Goal: Task Accomplishment & Management: Use online tool/utility

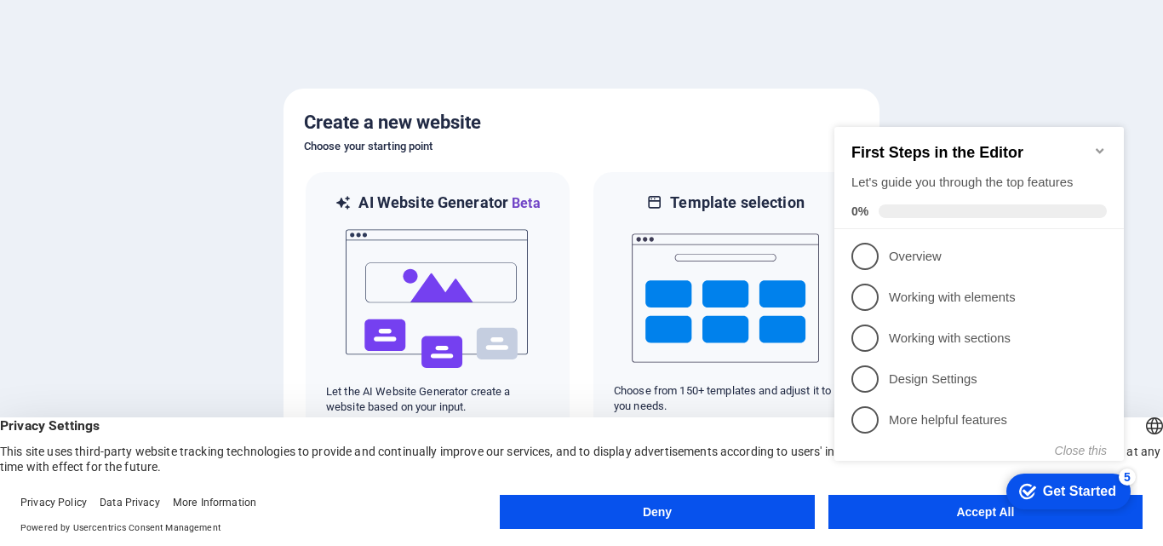
click at [895, 518] on appcues-checklist "Contextual help checklist present on screen" at bounding box center [983, 311] width 310 height 418
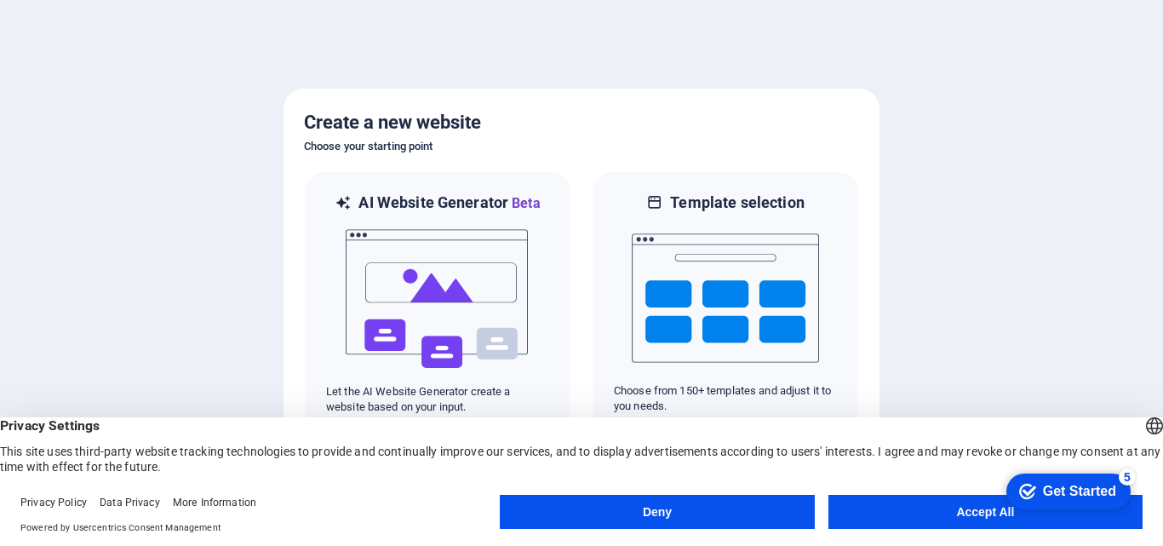
click at [961, 519] on button "Accept All" at bounding box center [986, 512] width 314 height 34
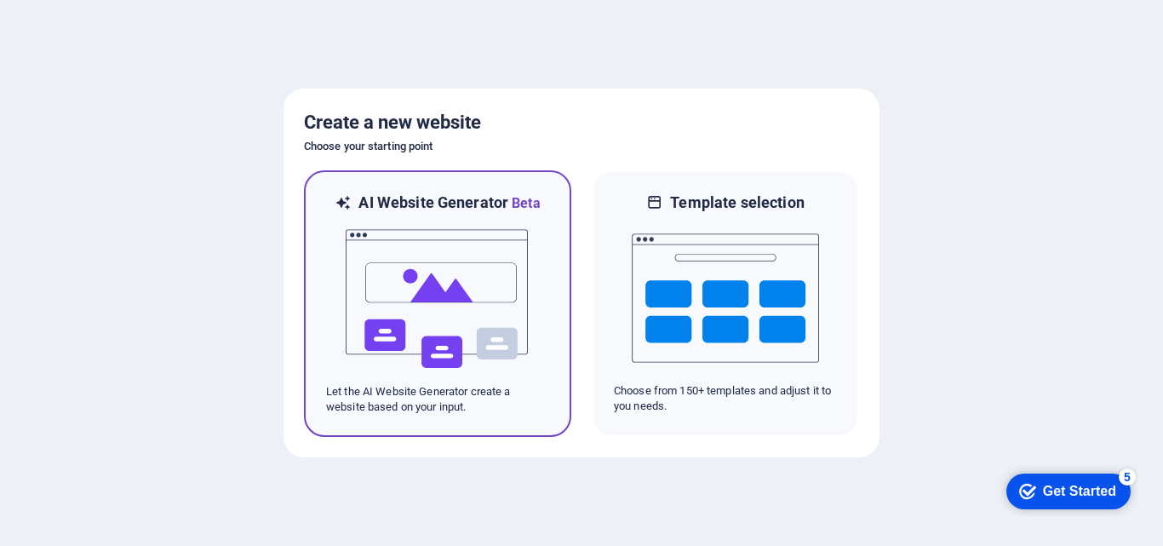
click at [438, 389] on p "Let the AI Website Generator create a website based on your input." at bounding box center [437, 399] width 223 height 31
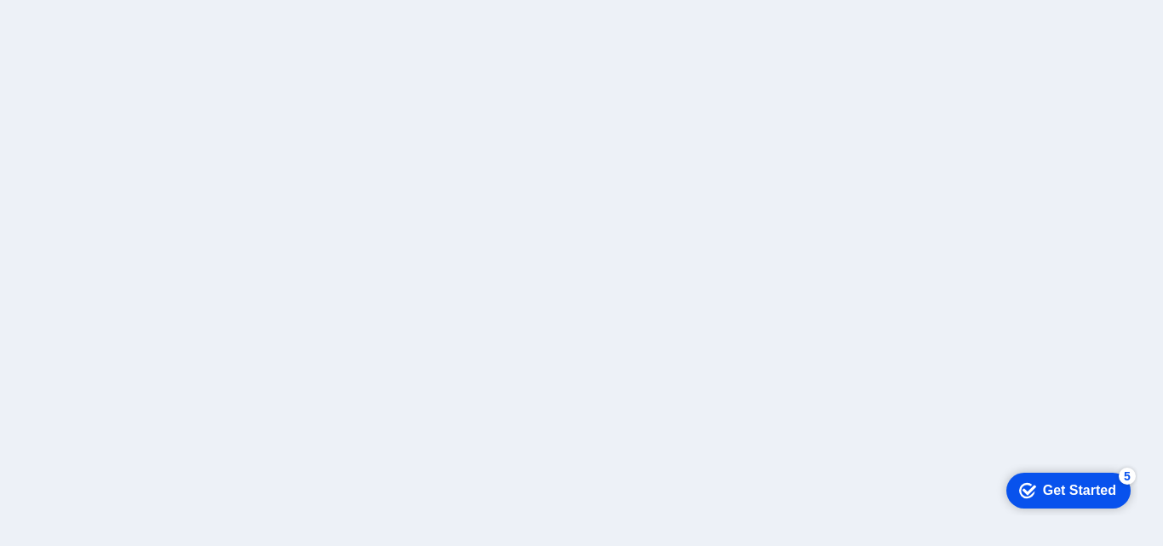
click at [1109, 188] on div at bounding box center [581, 273] width 1163 height 546
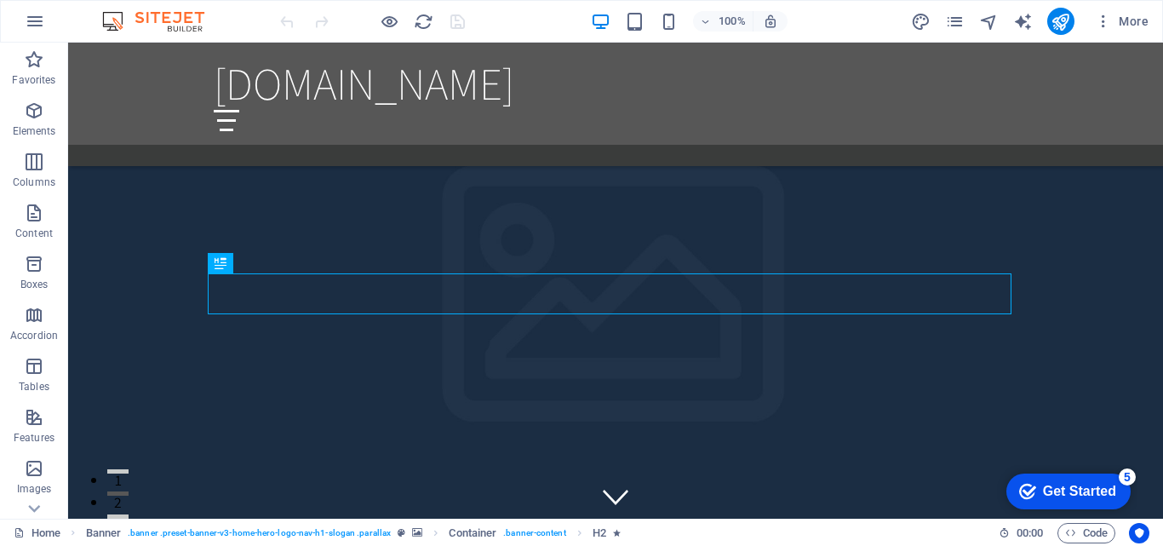
drag, startPoint x: 1157, startPoint y: 66, endPoint x: 1225, endPoint y: 72, distance: 68.5
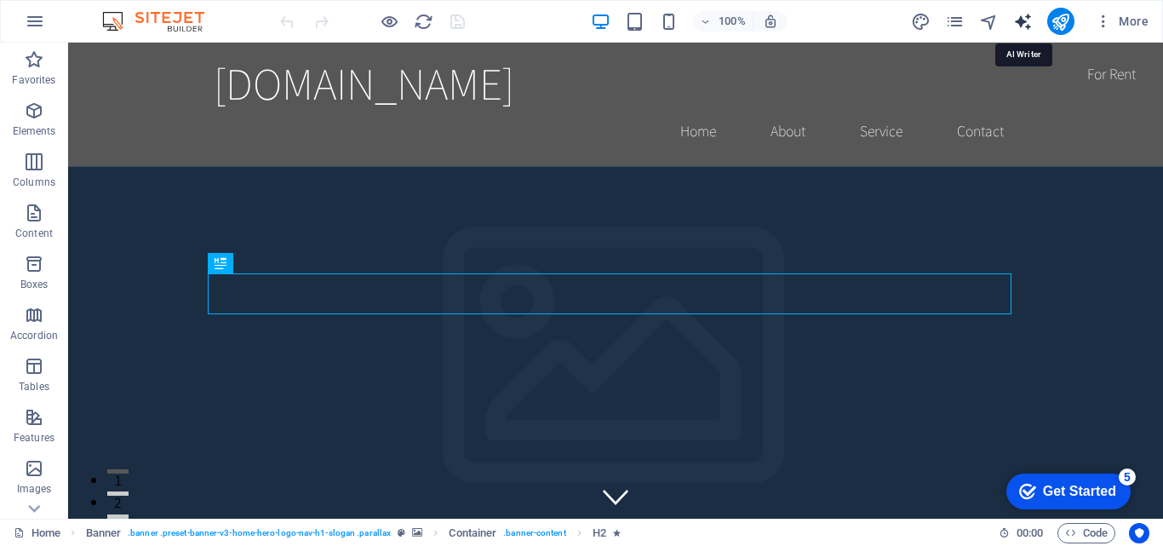
click at [1023, 26] on icon "text_generator" at bounding box center [1023, 22] width 20 height 20
select select "English"
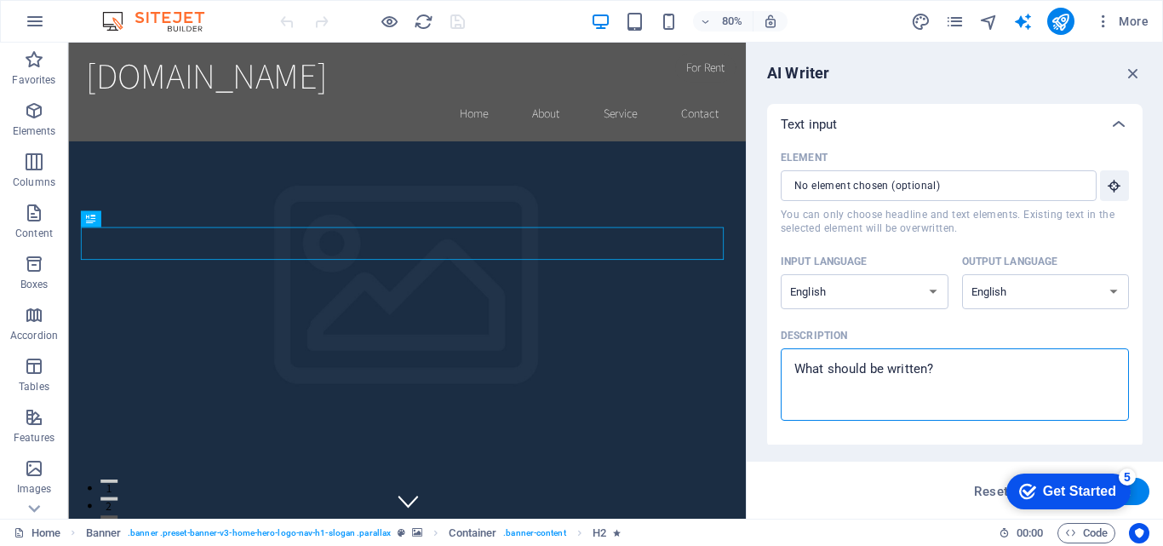
click at [822, 371] on textarea "Description x ​" at bounding box center [954, 384] width 331 height 55
type textarea "x"
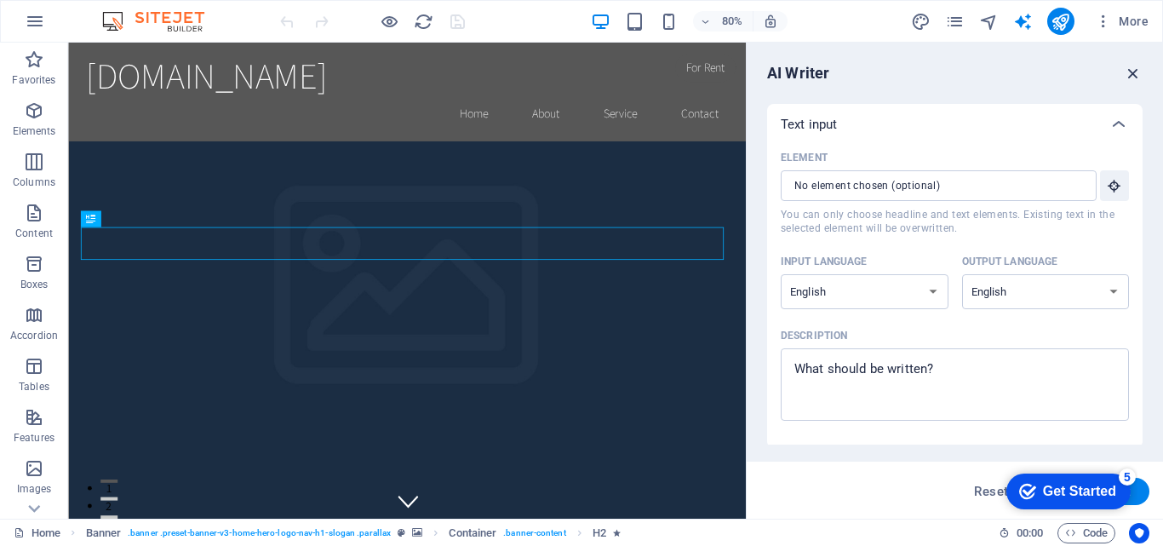
click at [1131, 74] on icon "button" at bounding box center [1133, 73] width 19 height 19
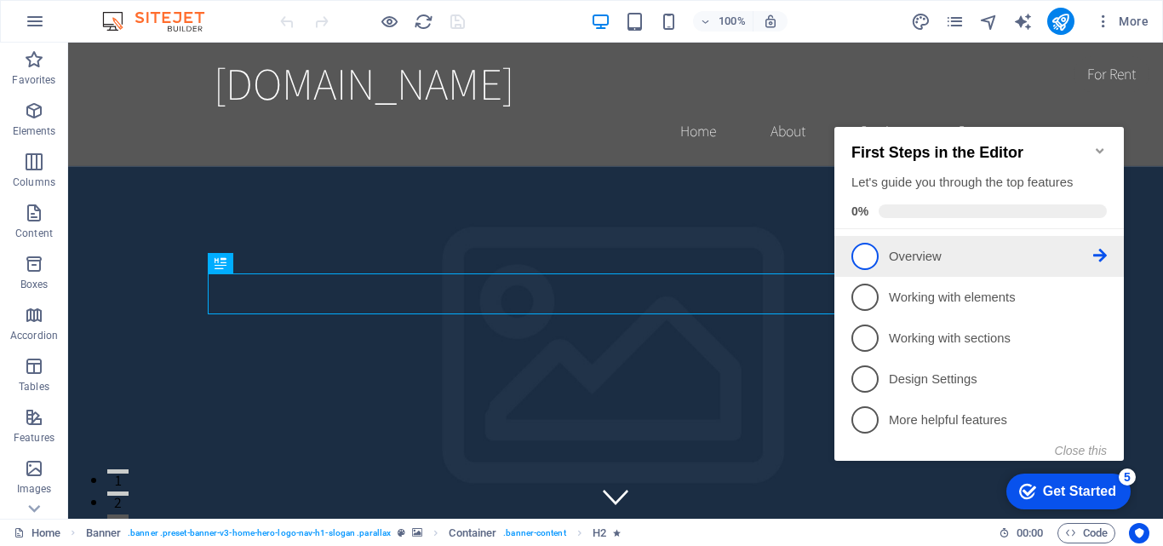
click at [865, 244] on span "1" at bounding box center [865, 256] width 27 height 27
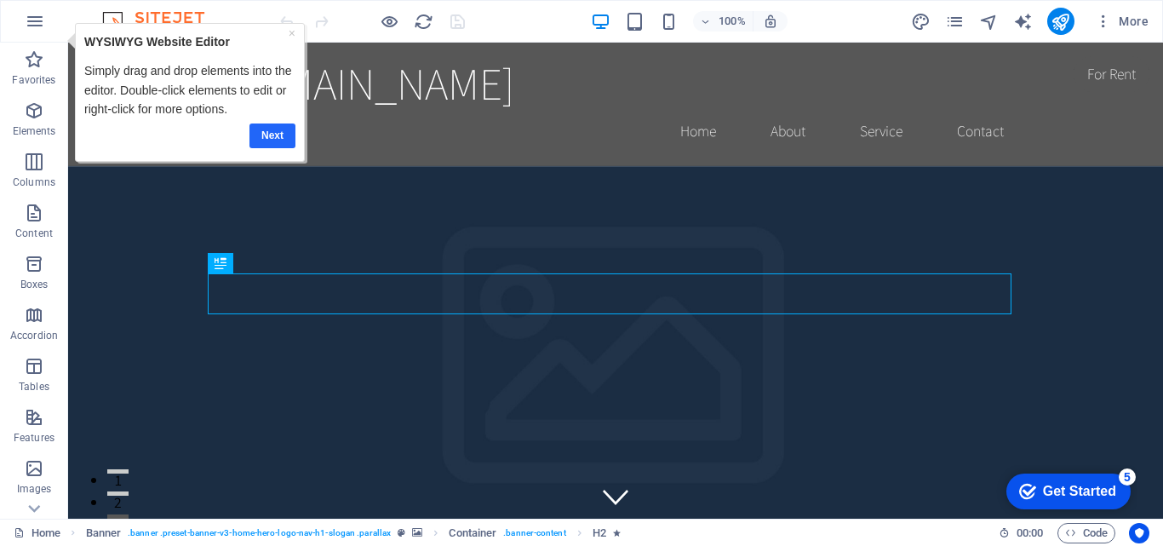
click at [273, 129] on link "Next" at bounding box center [272, 135] width 46 height 25
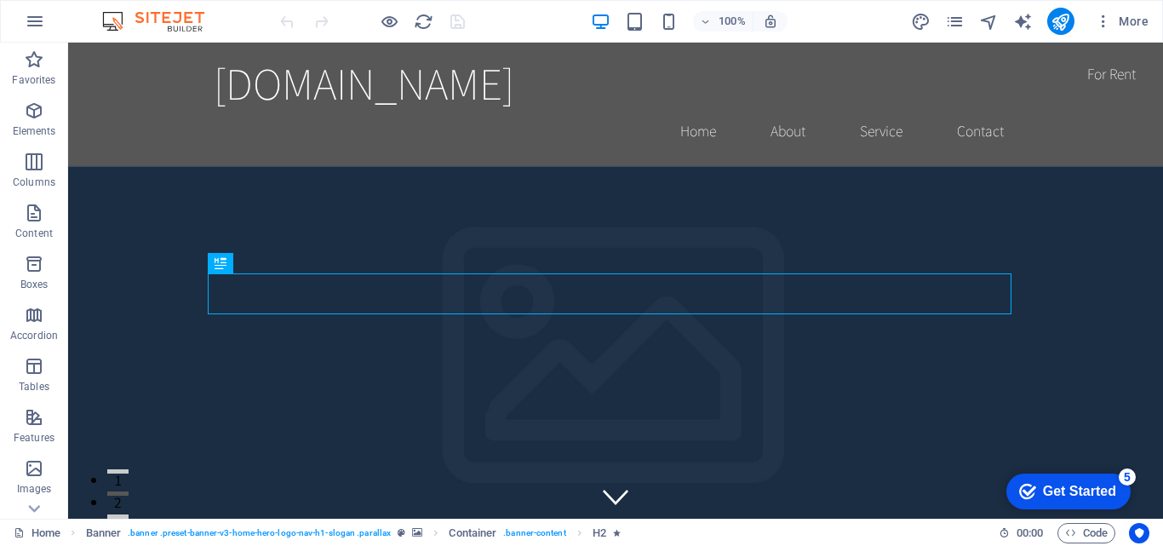
click at [1047, 490] on div "Get Started" at bounding box center [1079, 491] width 73 height 15
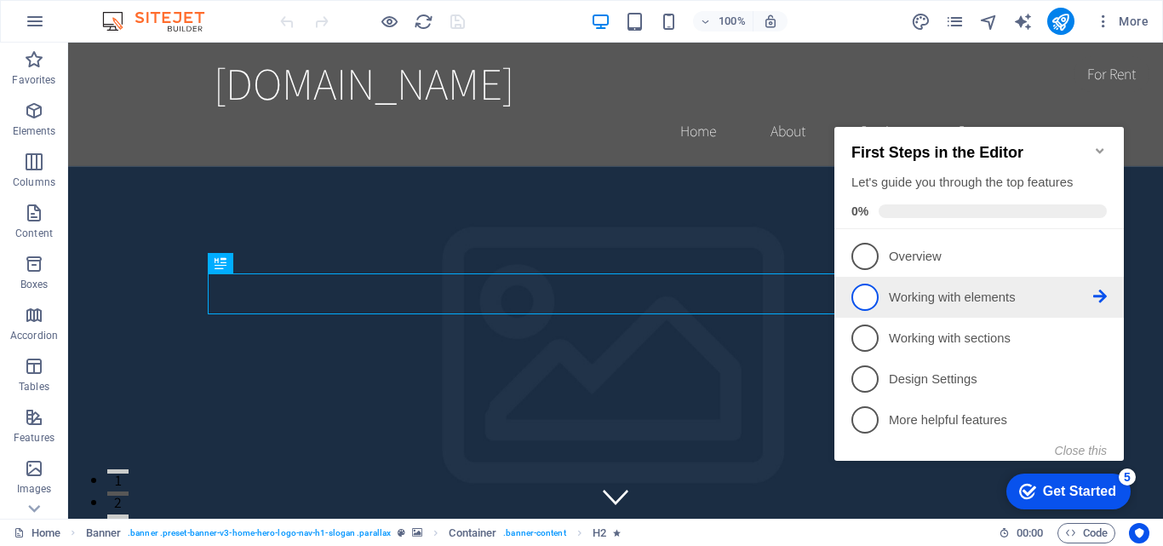
click at [874, 290] on span "2" at bounding box center [865, 297] width 27 height 27
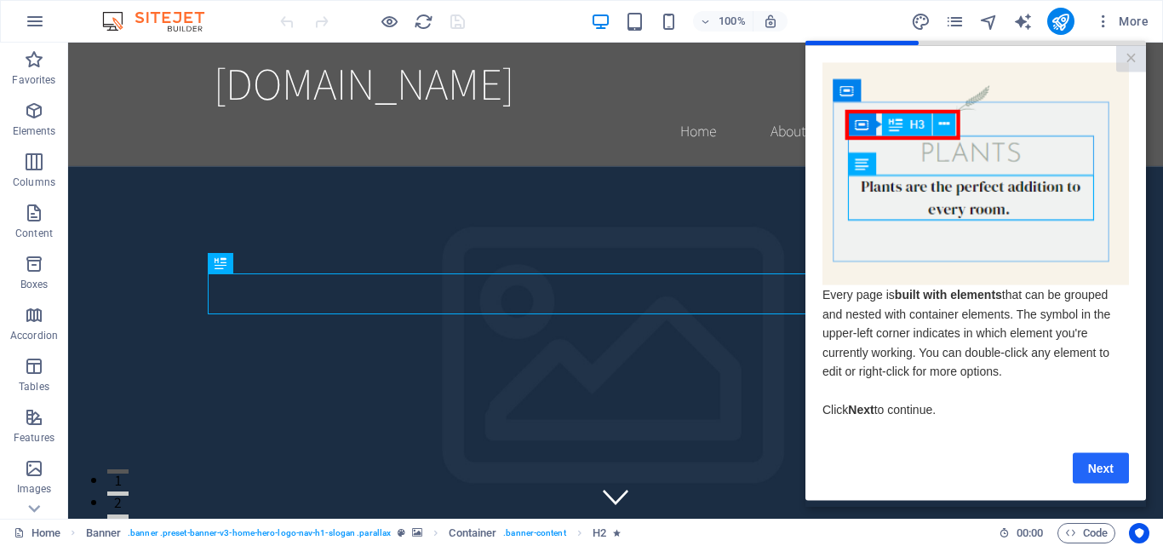
click at [1113, 474] on link "Next" at bounding box center [1101, 467] width 56 height 31
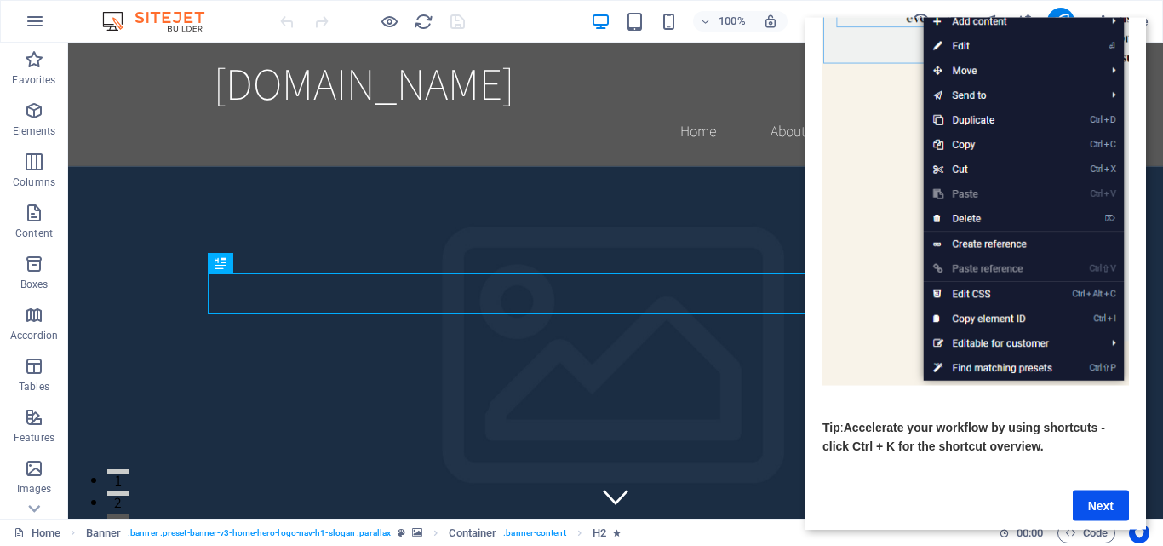
scroll to position [227, 0]
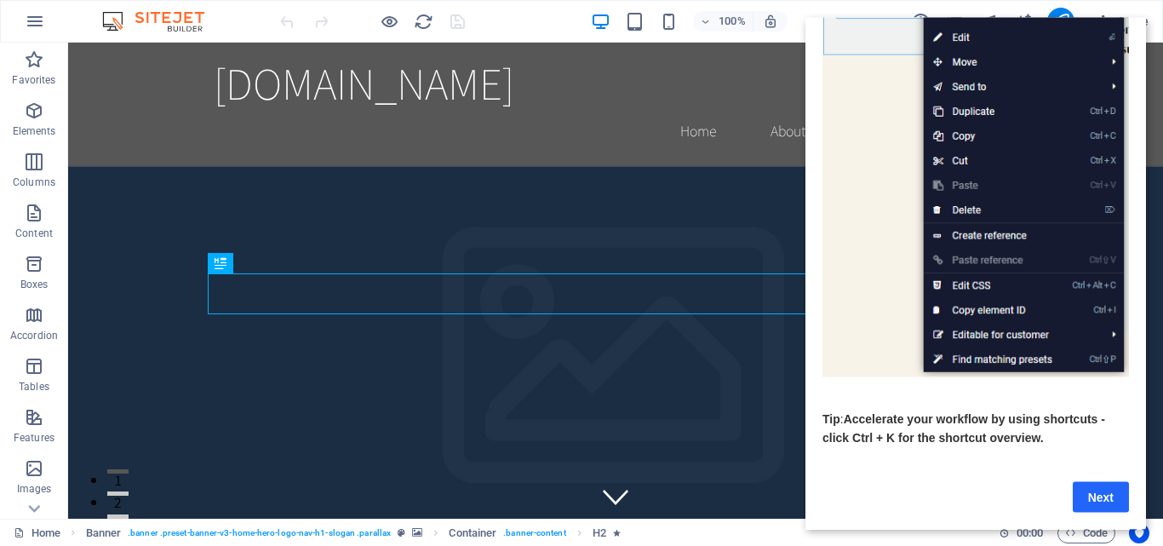
click at [1097, 481] on link "Next" at bounding box center [1101, 496] width 56 height 31
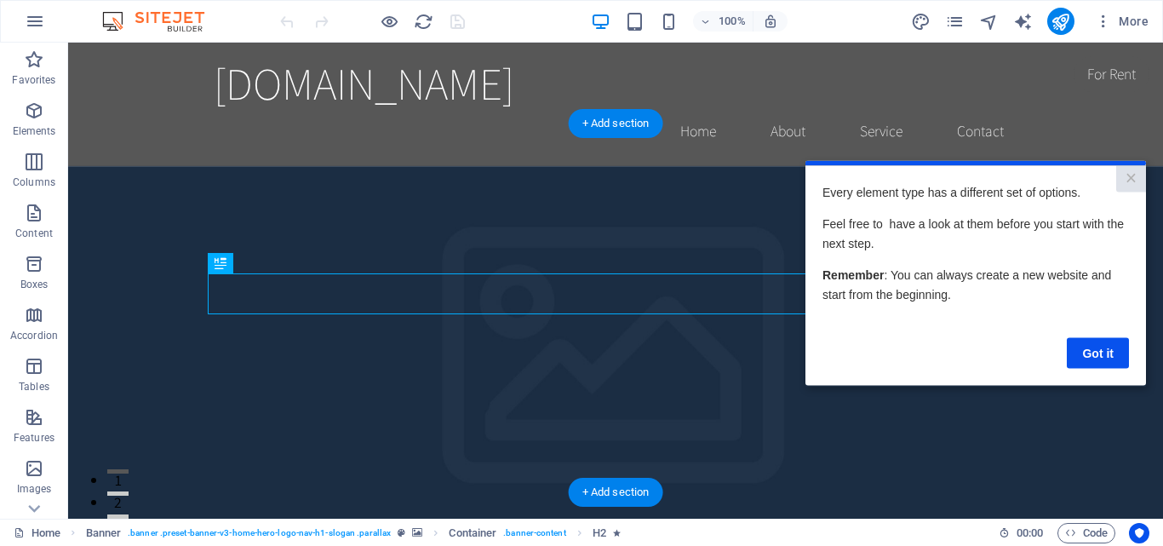
scroll to position [0, 0]
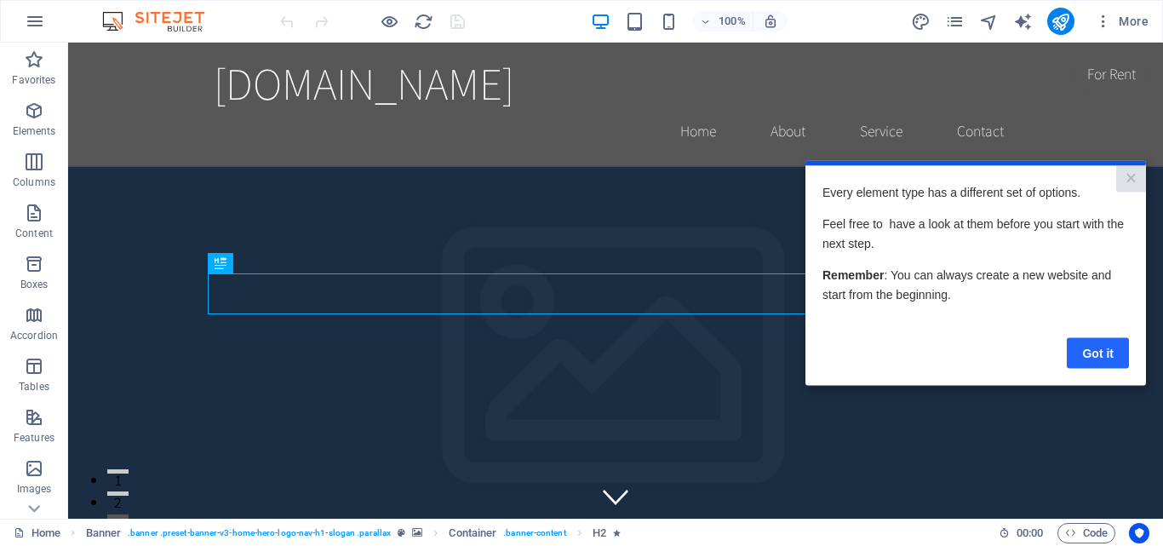
click at [1099, 359] on link "Got it" at bounding box center [1098, 352] width 62 height 31
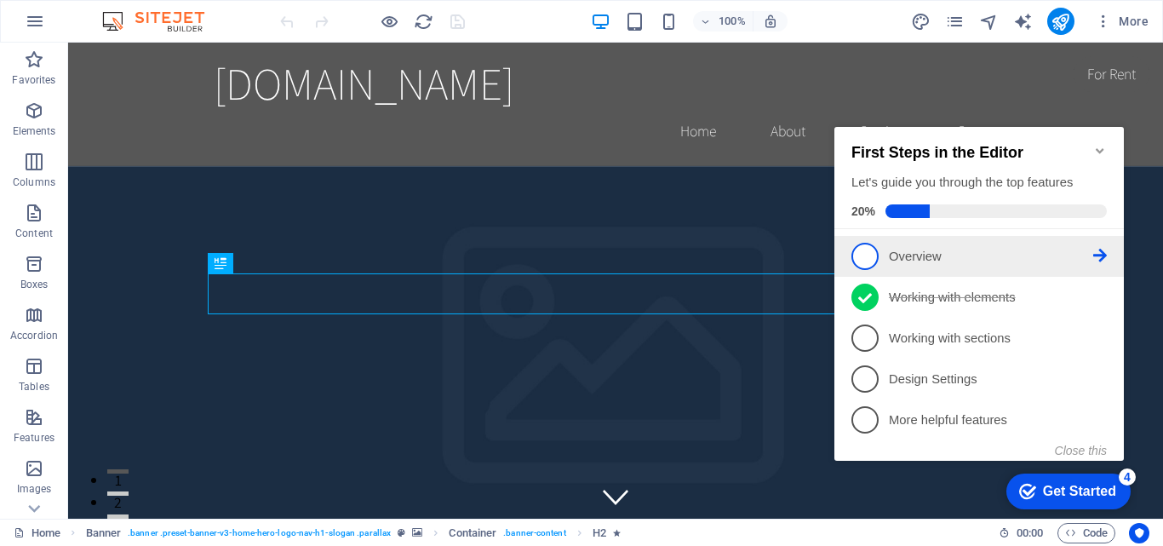
click at [864, 252] on span "1" at bounding box center [865, 256] width 27 height 27
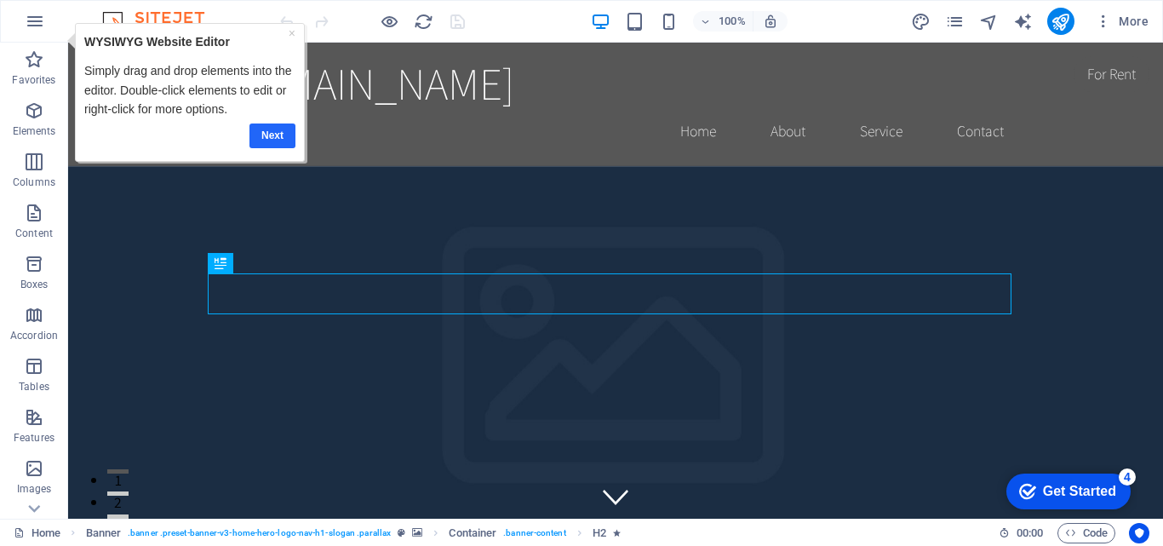
click at [265, 131] on link "Next" at bounding box center [272, 135] width 46 height 25
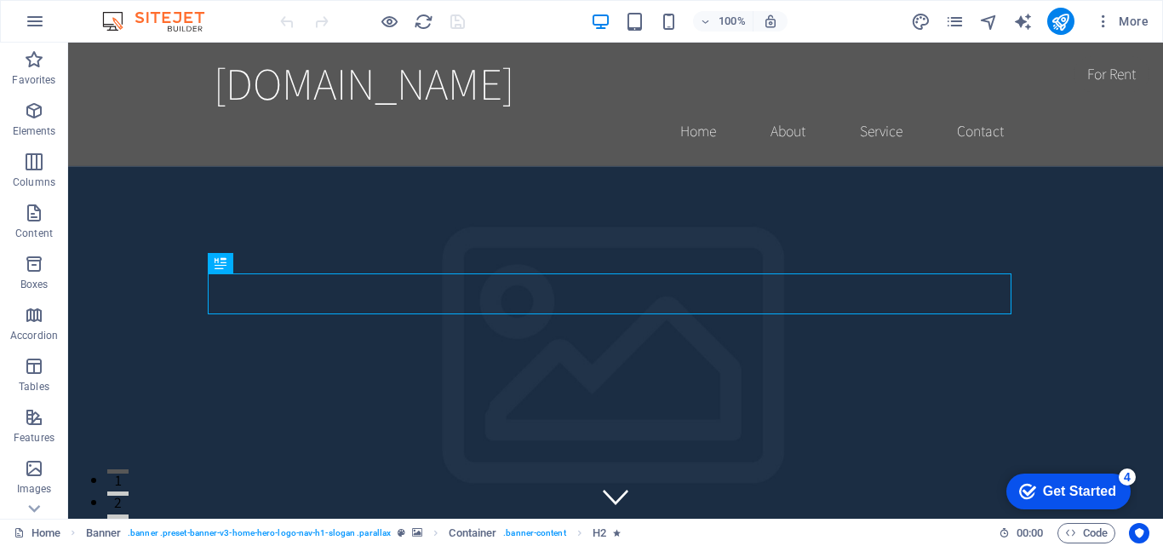
click at [1043, 491] on div "Get Started" at bounding box center [1079, 491] width 73 height 15
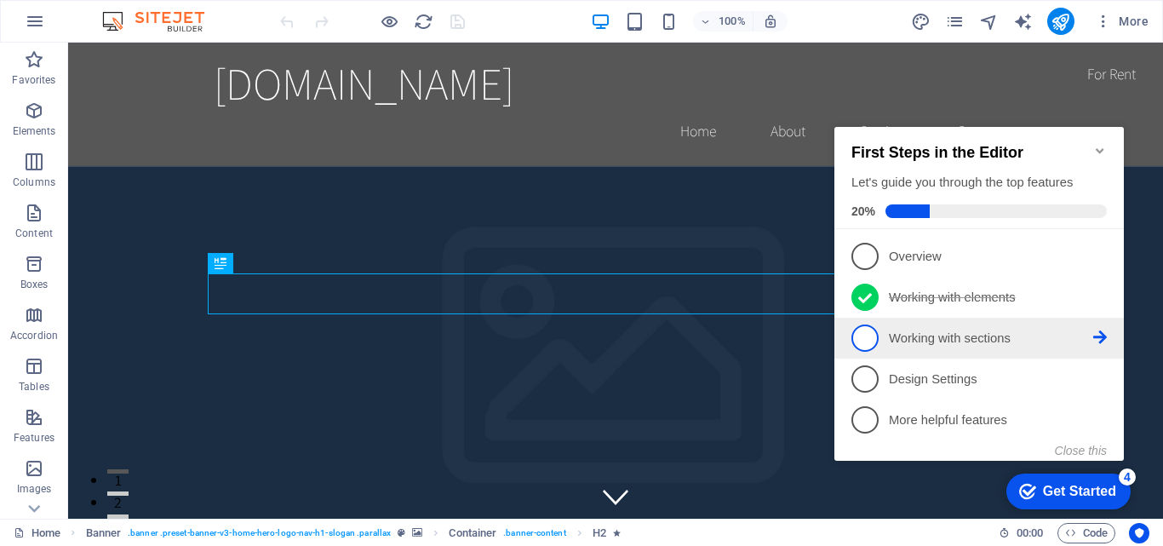
click at [864, 325] on span "3" at bounding box center [865, 337] width 27 height 27
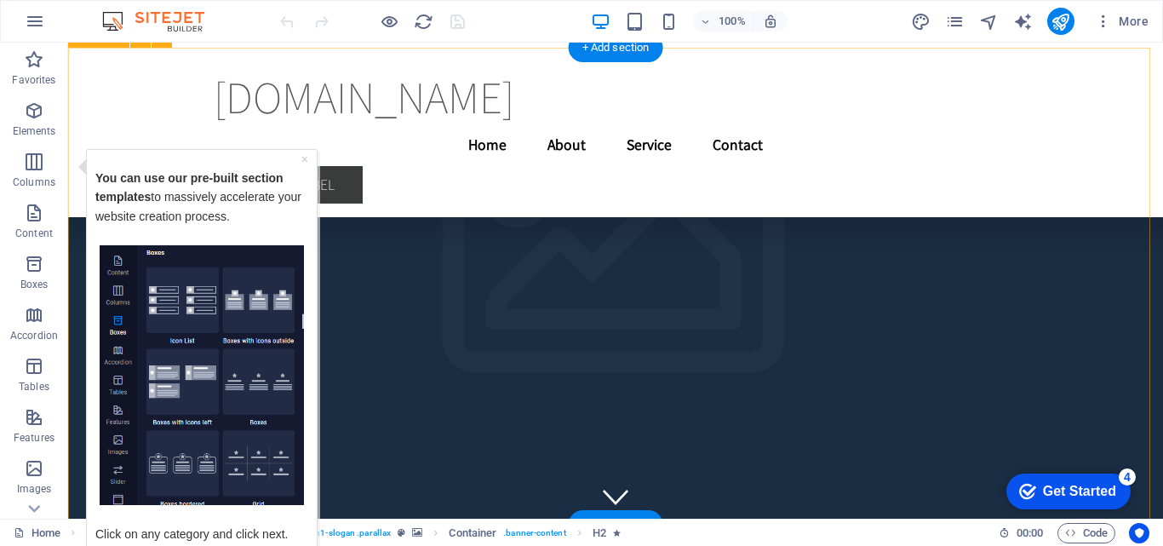
scroll to position [3580, 0]
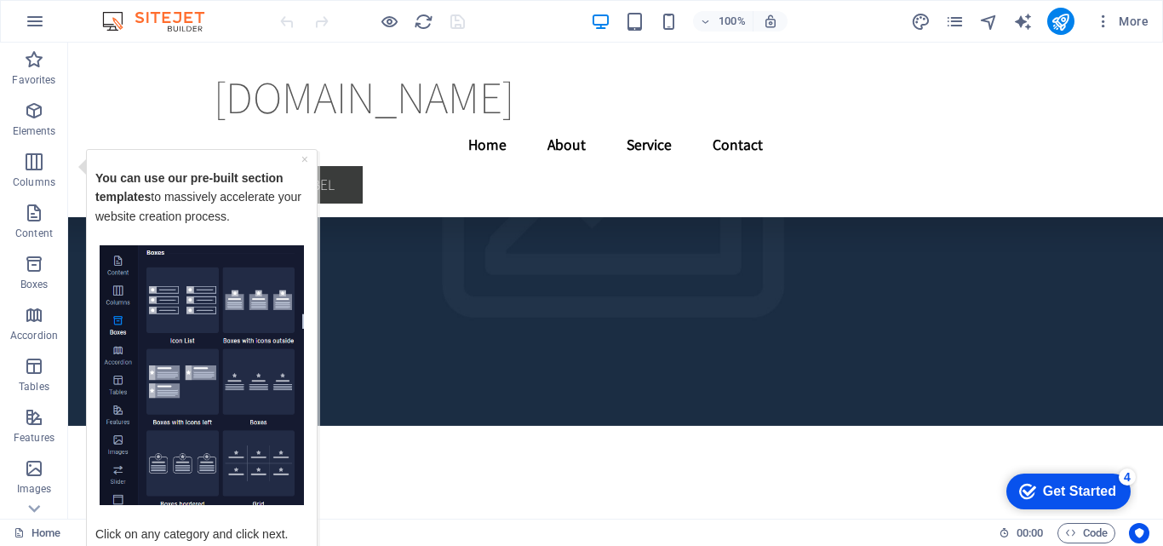
click at [167, 364] on img "Tooltip" at bounding box center [202, 374] width 204 height 261
click at [119, 296] on img "Tooltip" at bounding box center [202, 374] width 204 height 261
click at [119, 293] on img "Tooltip" at bounding box center [202, 374] width 204 height 261
click at [304, 161] on link "×" at bounding box center [304, 159] width 7 height 14
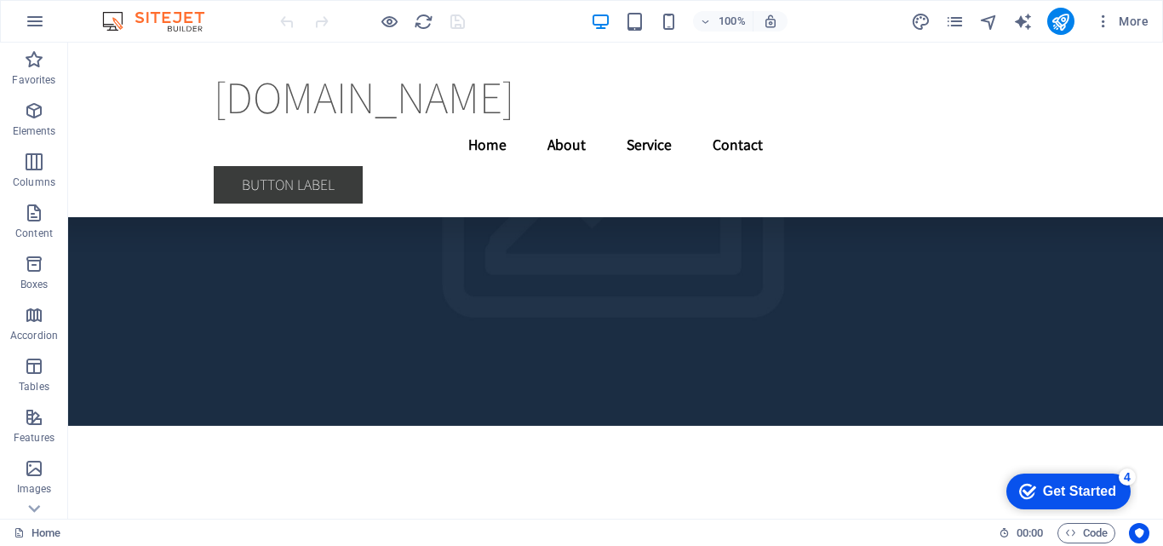
click at [1082, 486] on div "Get Started" at bounding box center [1079, 491] width 73 height 15
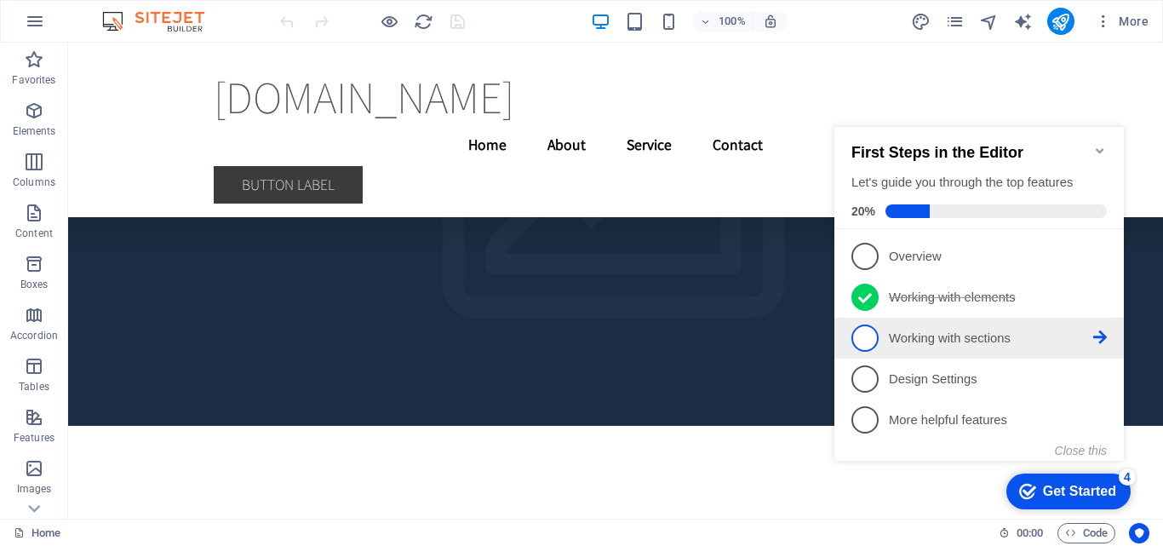
click at [861, 331] on span "3" at bounding box center [865, 337] width 27 height 27
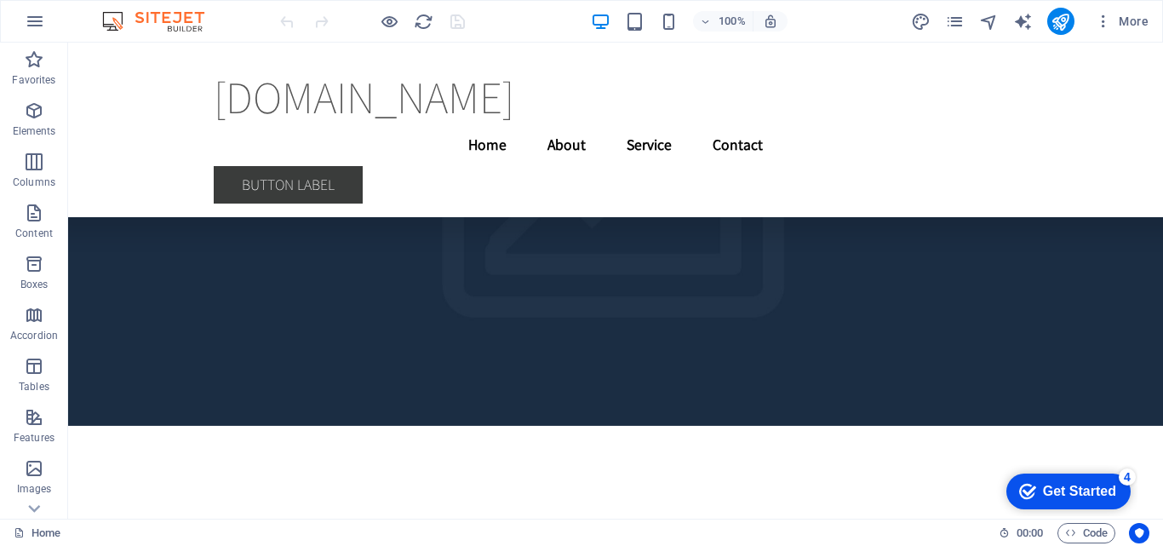
scroll to position [0, 0]
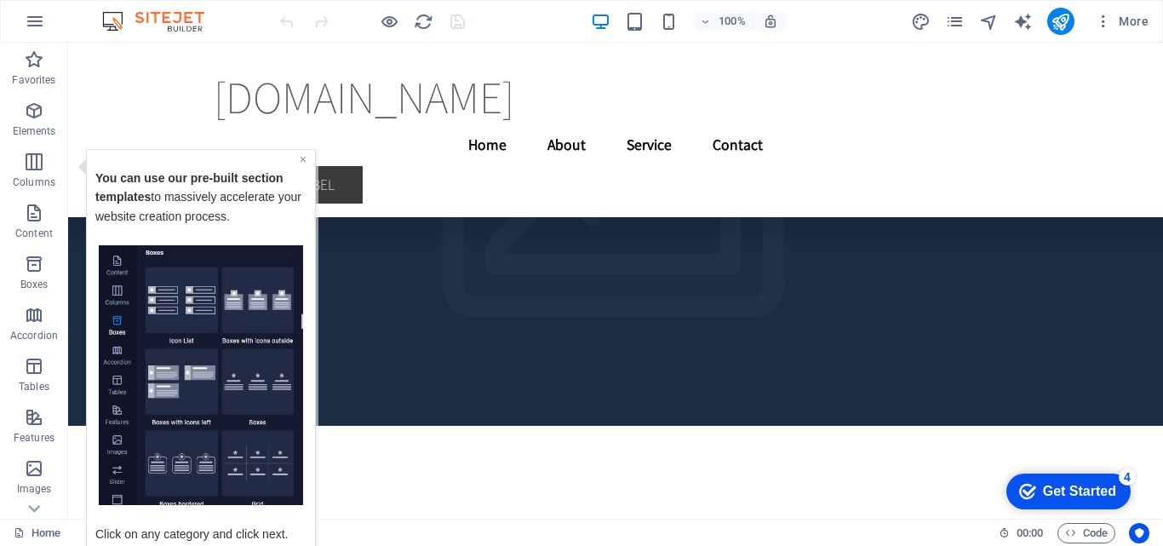
click at [303, 161] on link "×" at bounding box center [303, 159] width 7 height 14
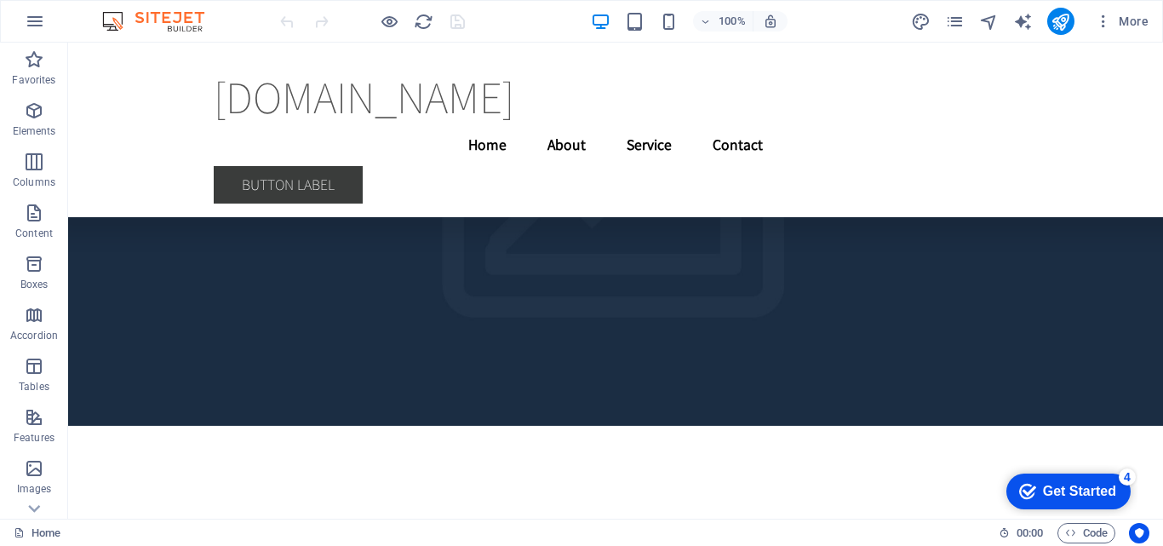
click at [1086, 499] on div "Get Started" at bounding box center [1079, 491] width 73 height 15
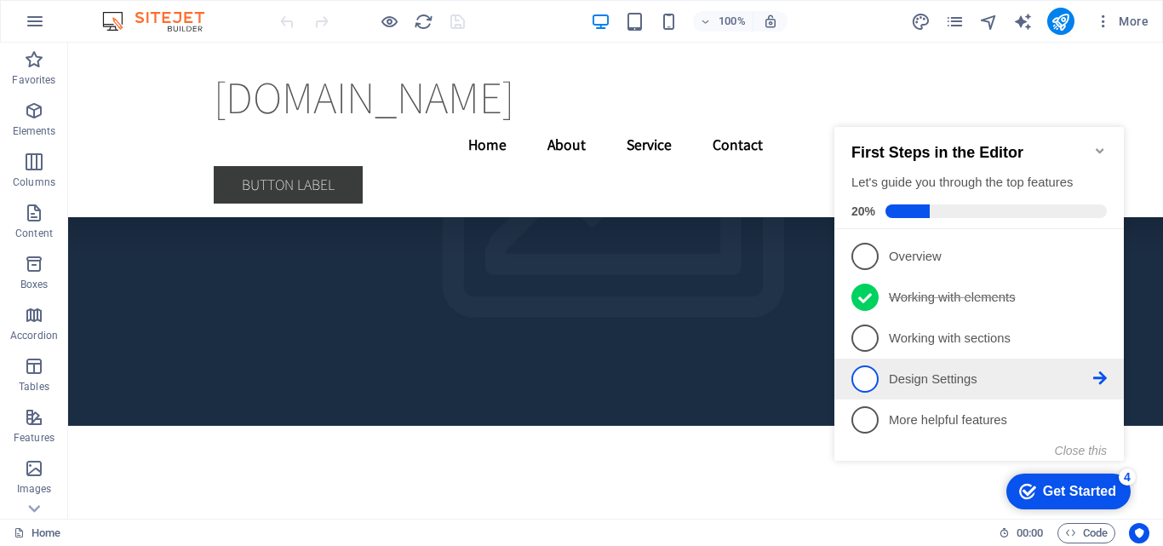
click at [863, 377] on span "4" at bounding box center [865, 378] width 27 height 27
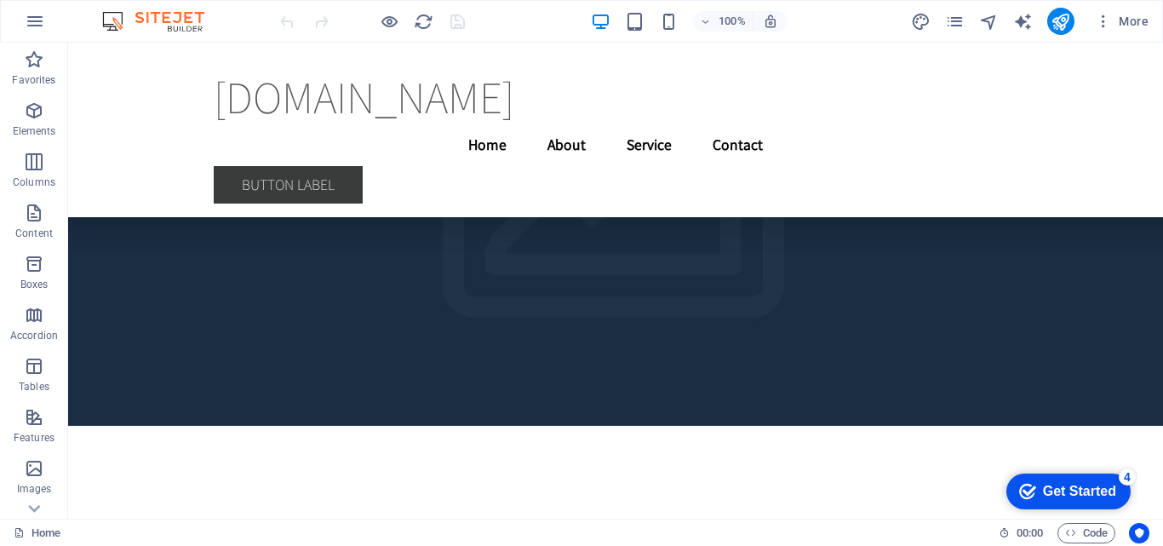
click at [1059, 488] on div "Get Started" at bounding box center [1079, 491] width 73 height 15
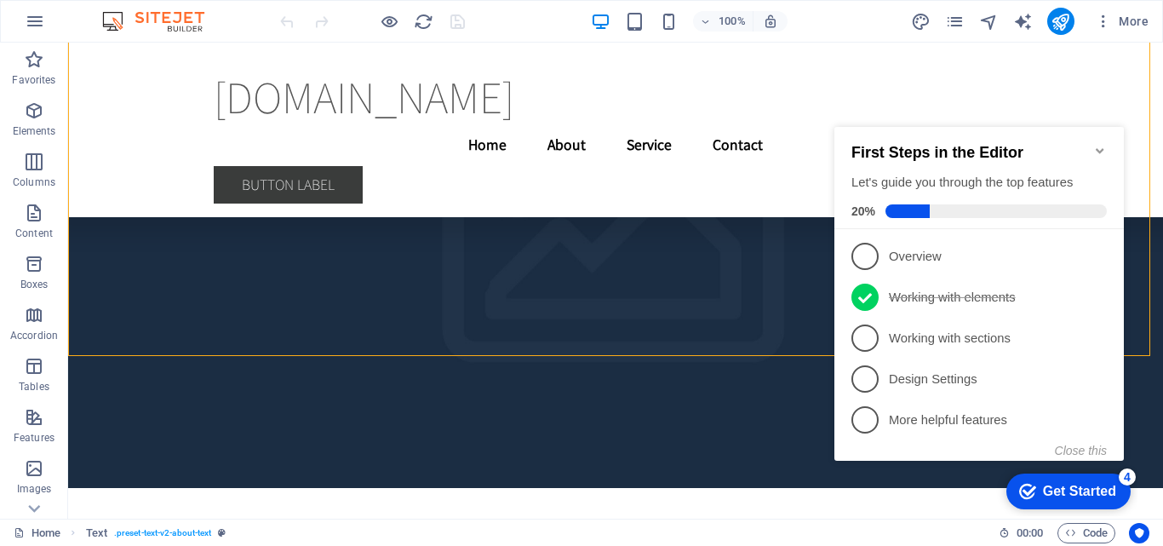
scroll to position [3997, 0]
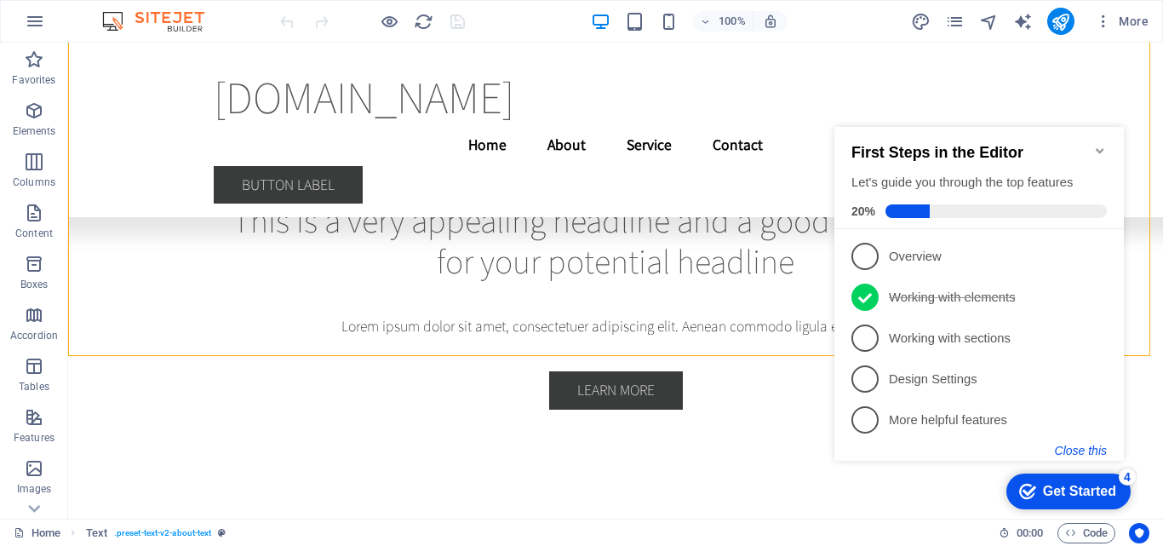
click at [1084, 453] on button "Close this" at bounding box center [1081, 451] width 52 height 14
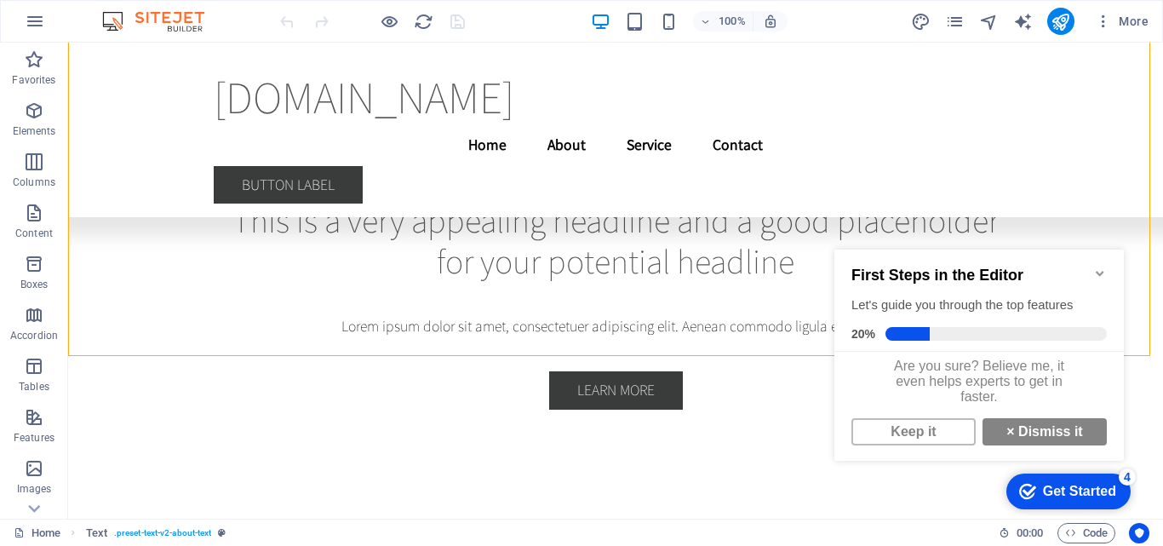
scroll to position [13, 0]
click at [921, 444] on link "Keep it" at bounding box center [914, 431] width 124 height 27
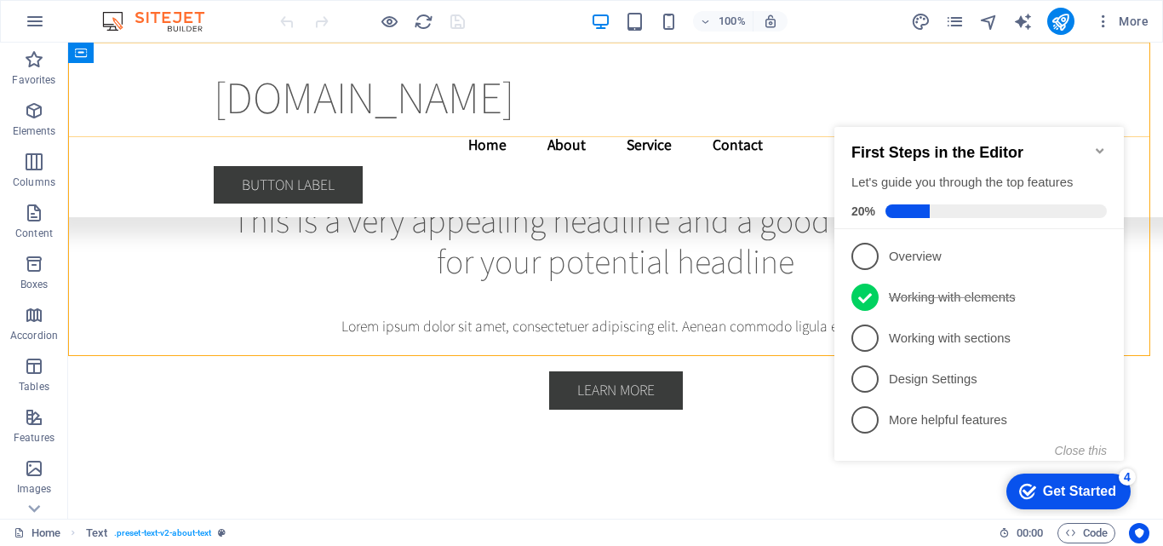
click at [1066, 80] on div "[DOMAIN_NAME] Menu Home About Service Contact Button label" at bounding box center [615, 130] width 1095 height 175
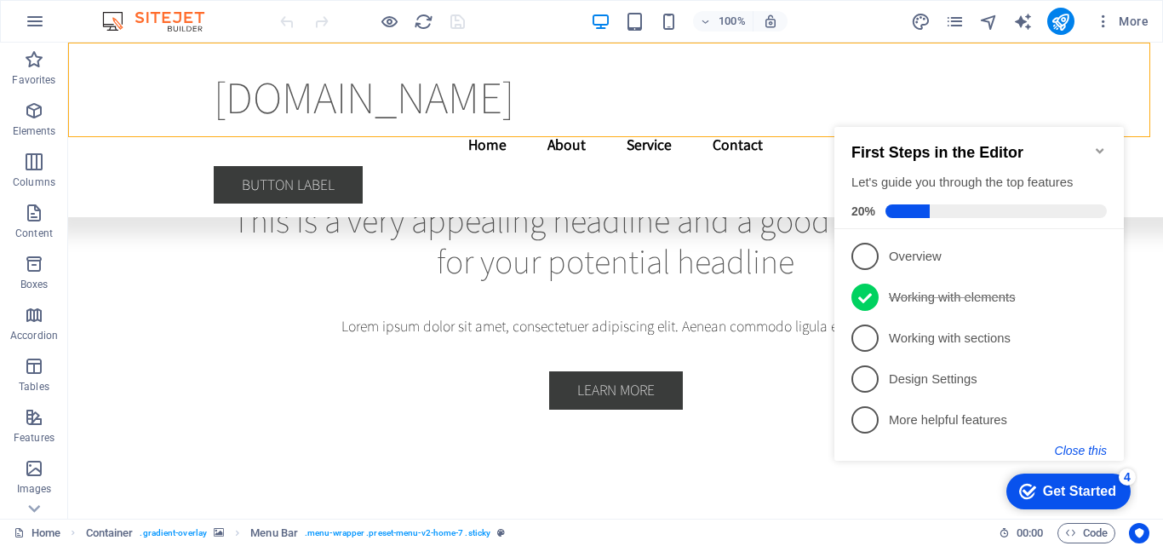
click at [1077, 454] on button "Close this" at bounding box center [1081, 451] width 52 height 14
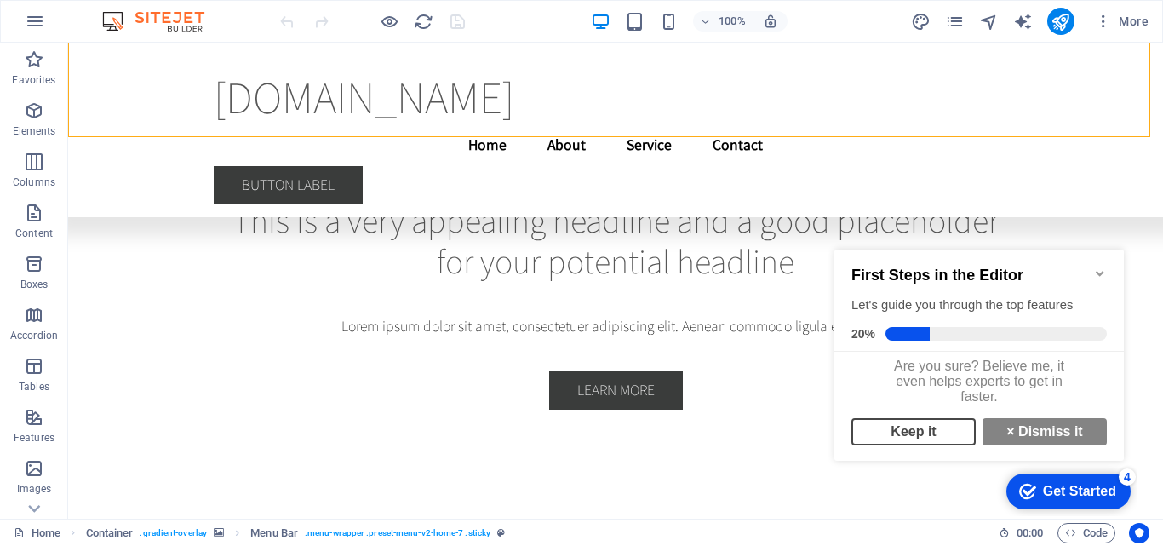
click at [911, 436] on link "Keep it" at bounding box center [914, 431] width 124 height 27
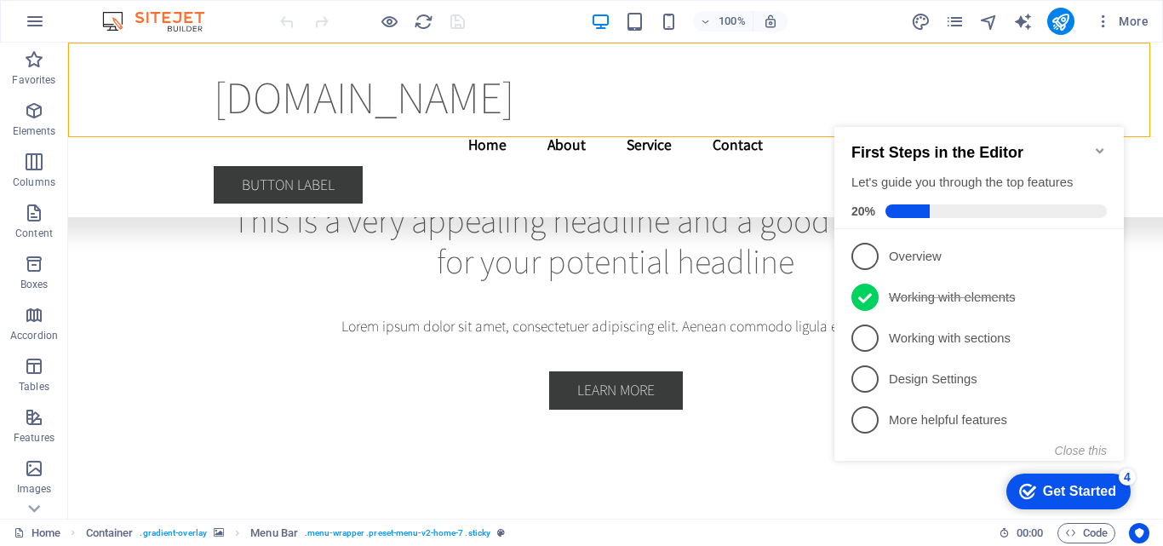
click at [1103, 148] on icon "Minimize checklist" at bounding box center [1100, 150] width 8 height 5
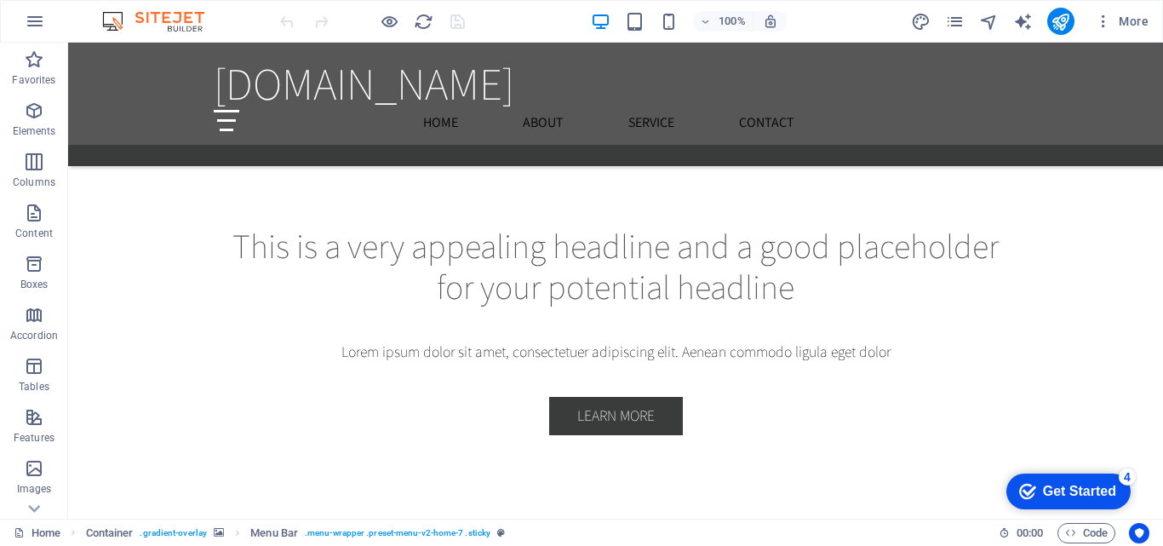
scroll to position [1518, 0]
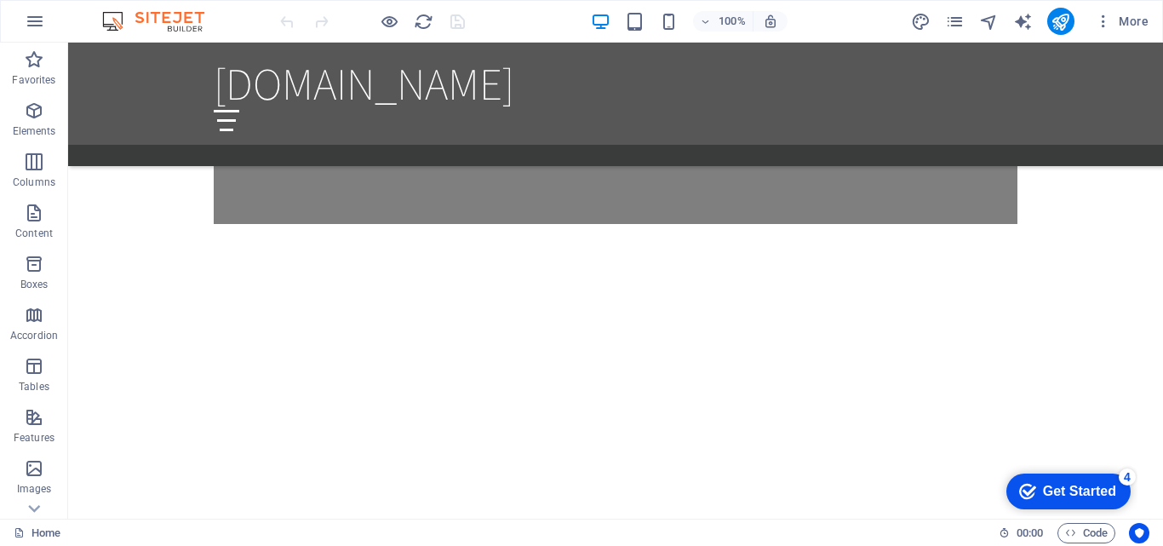
drag, startPoint x: 1157, startPoint y: 88, endPoint x: 1220, endPoint y: 45, distance: 75.4
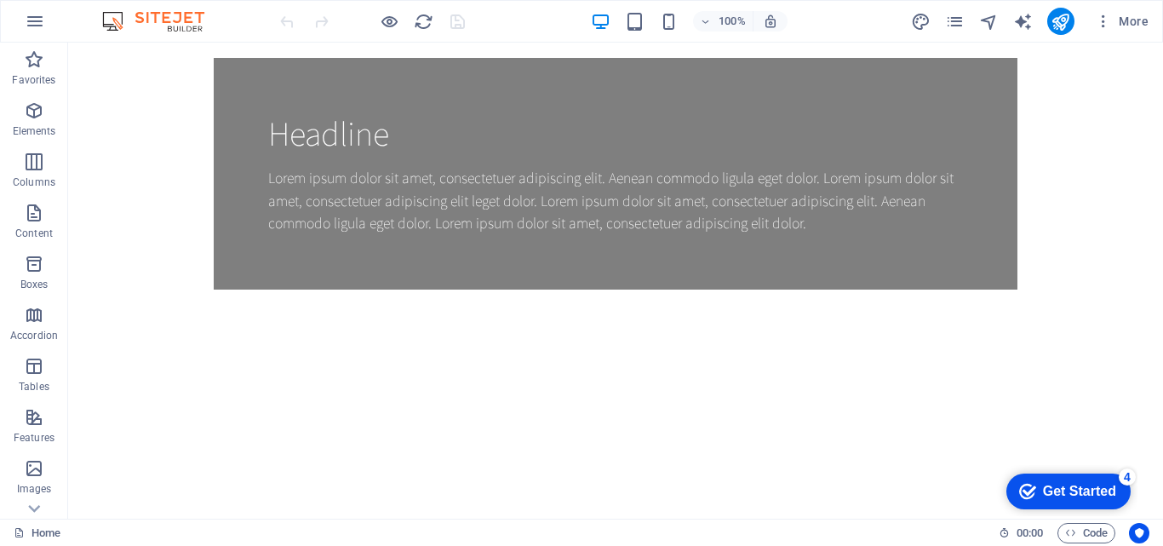
scroll to position [0, 0]
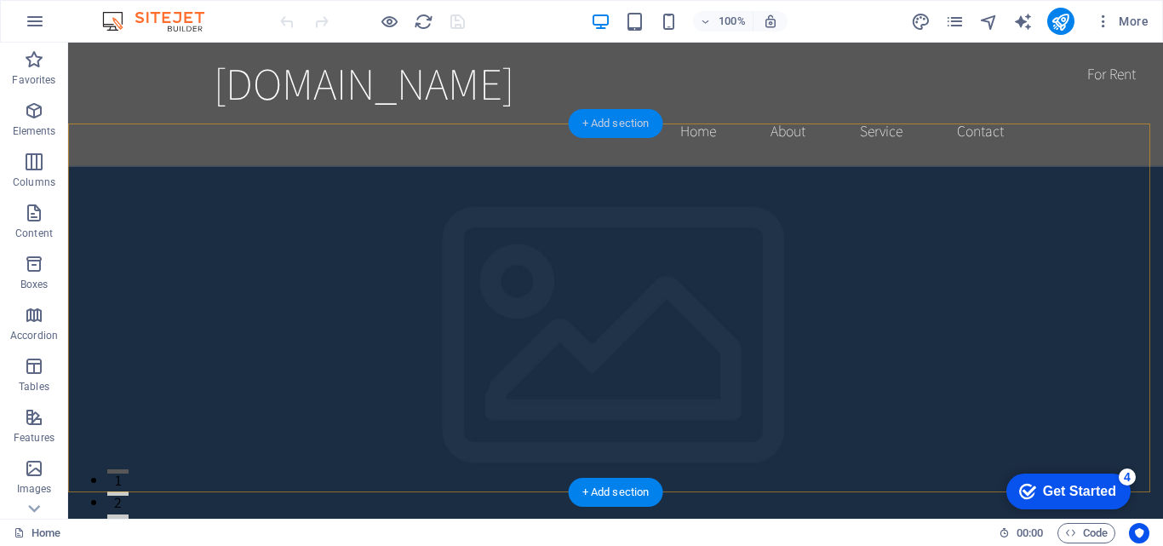
drag, startPoint x: 601, startPoint y: 125, endPoint x: 329, endPoint y: 119, distance: 272.6
click at [601, 125] on div "+ Add section" at bounding box center [616, 123] width 95 height 29
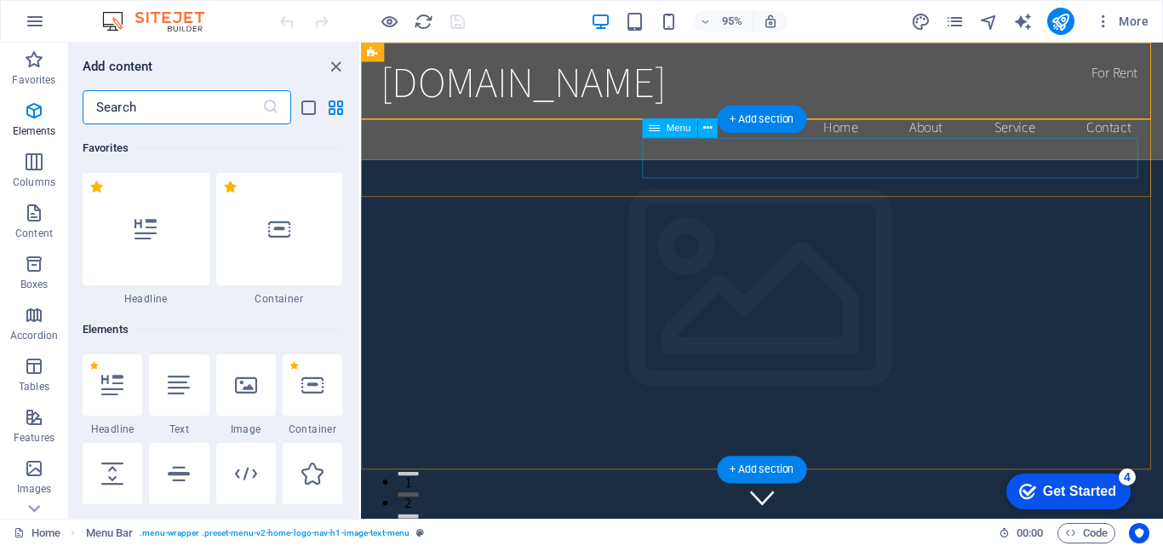
scroll to position [2980, 0]
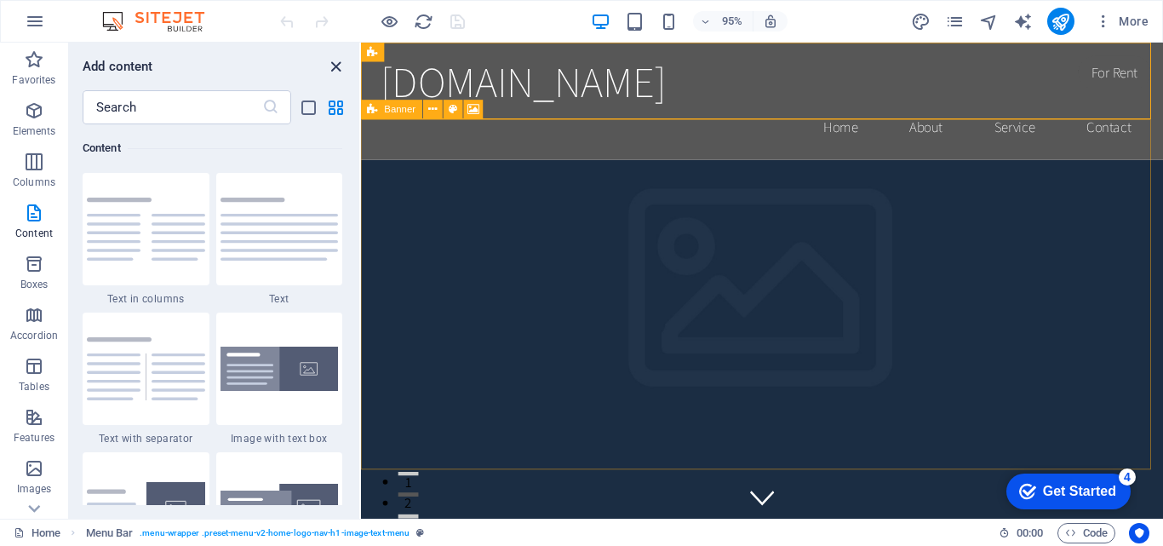
click at [336, 61] on icon "close panel" at bounding box center [336, 67] width 20 height 20
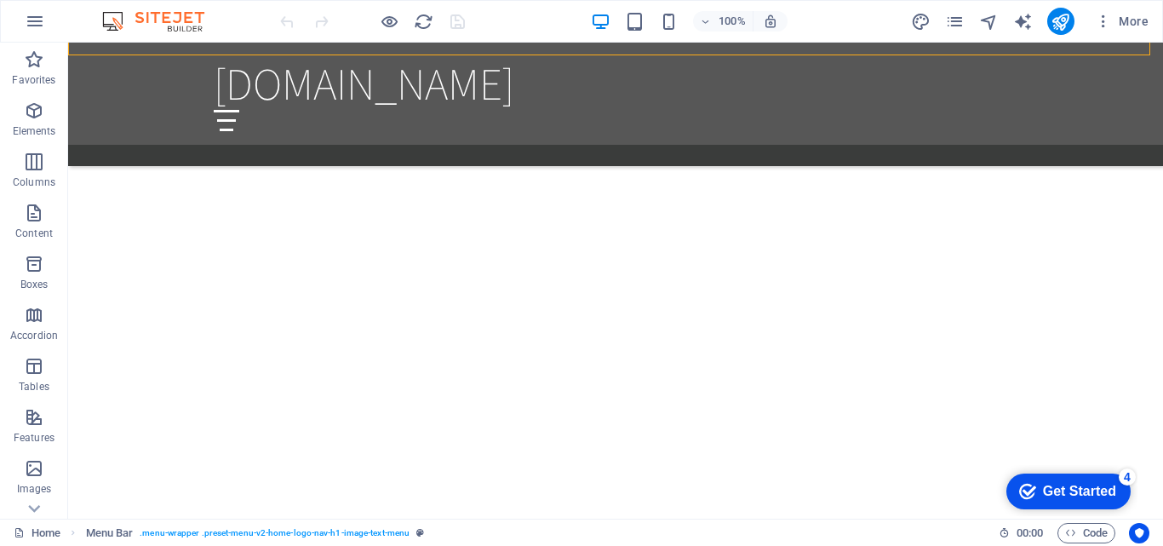
scroll to position [1941, 0]
